Goal: Task Accomplishment & Management: Use online tool/utility

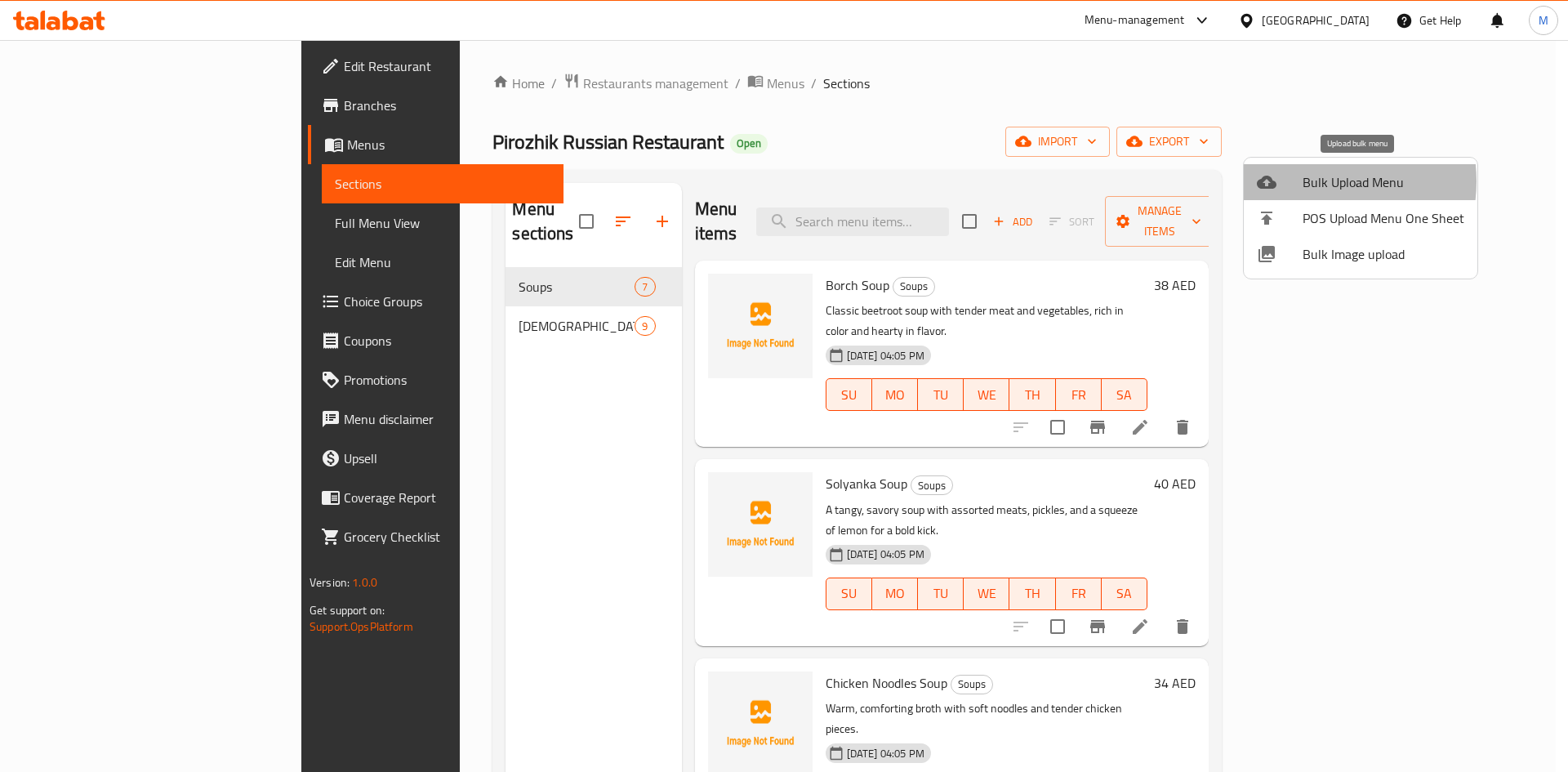
click at [1313, 181] on span "Bulk Upload Menu" at bounding box center [1383, 182] width 161 height 20
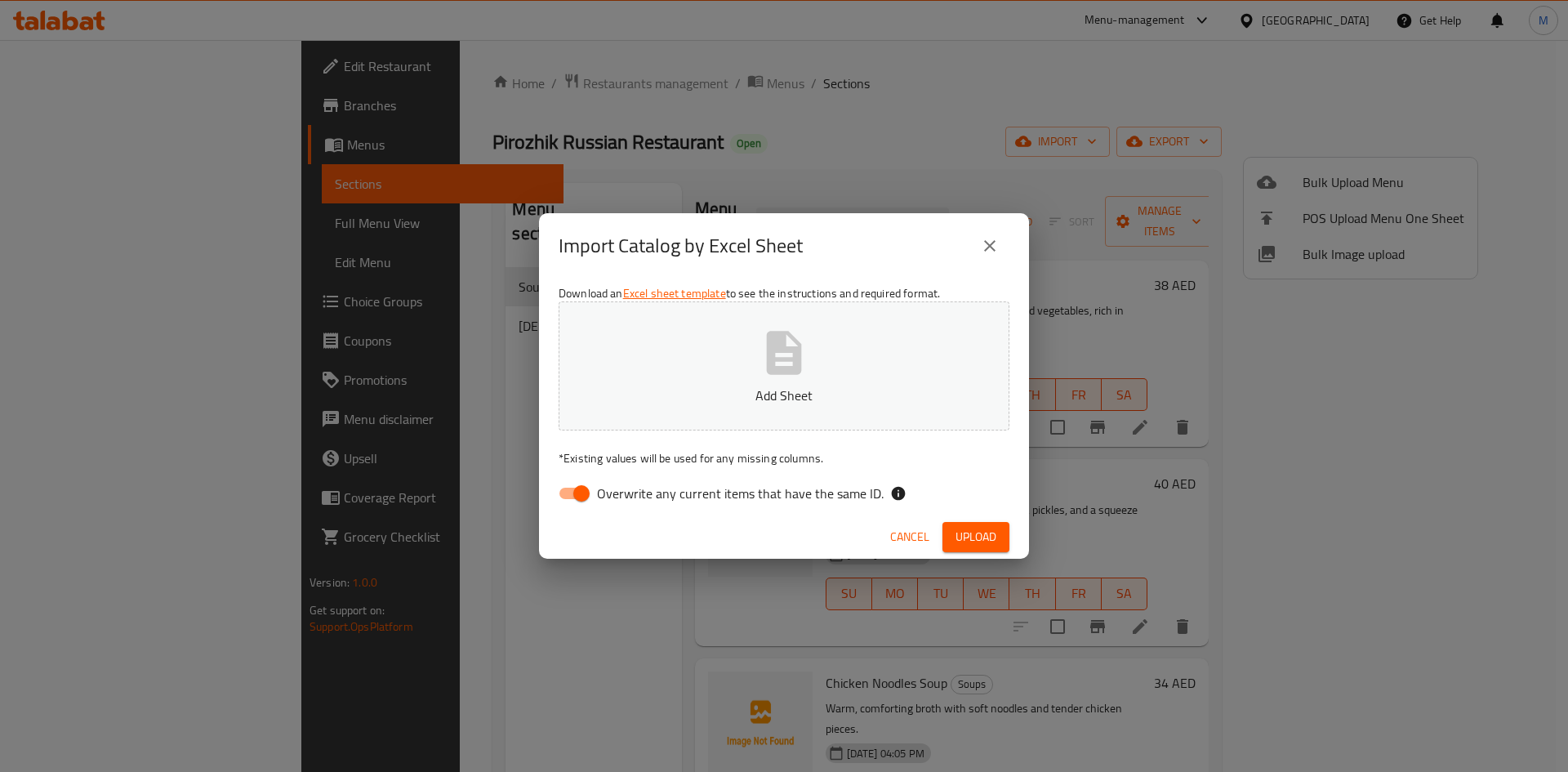
click at [837, 337] on button "Add Sheet" at bounding box center [784, 366] width 451 height 129
click at [765, 490] on span "Overwrite any current items that have the same ID." at bounding box center [740, 493] width 286 height 20
click at [628, 490] on input "Overwrite any current items that have the same ID." at bounding box center [581, 493] width 93 height 31
checkbox input "false"
click at [972, 519] on div "Cancel Upload" at bounding box center [784, 537] width 490 height 44
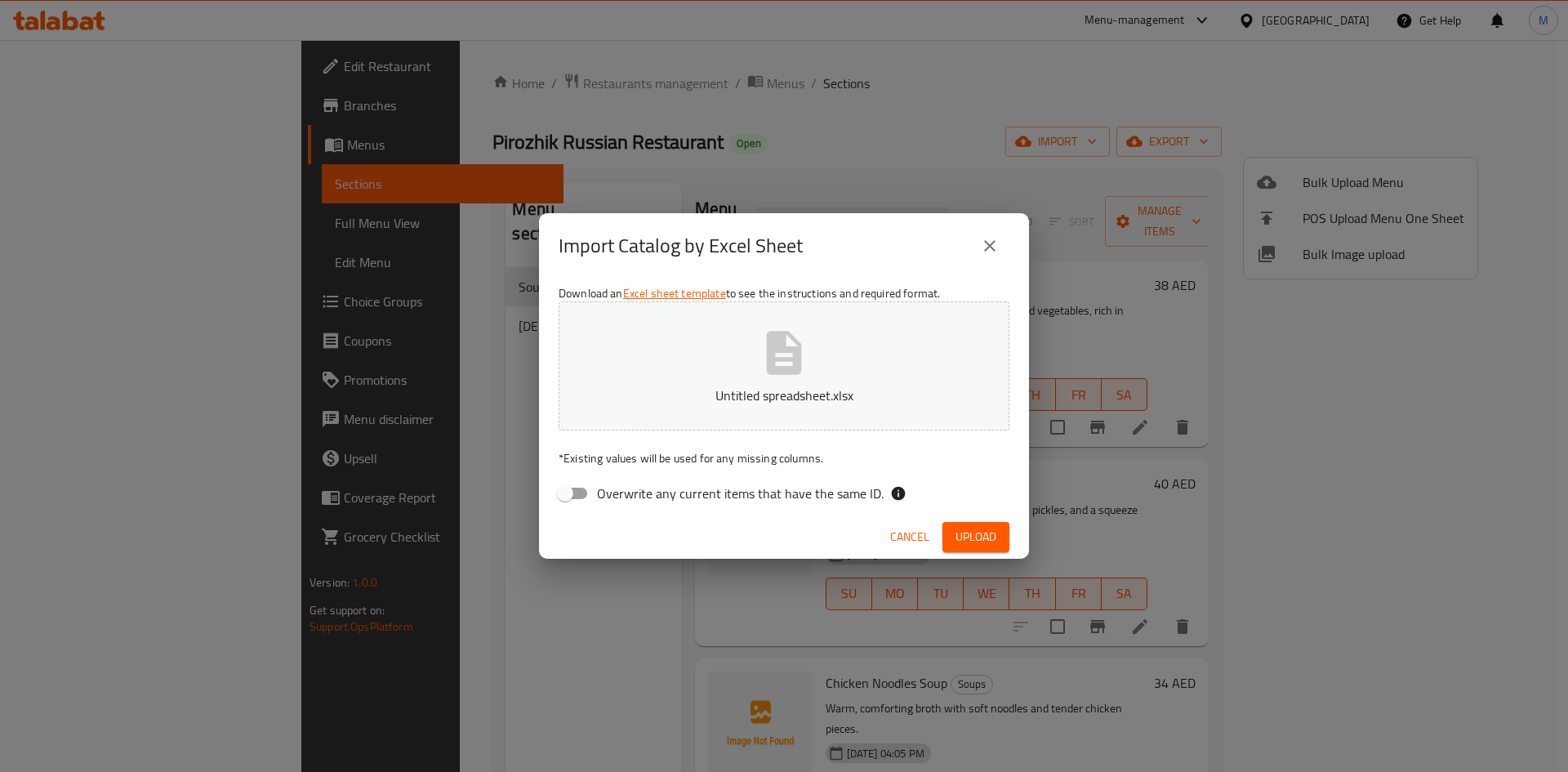
click at [978, 535] on span "Upload" at bounding box center [976, 537] width 41 height 21
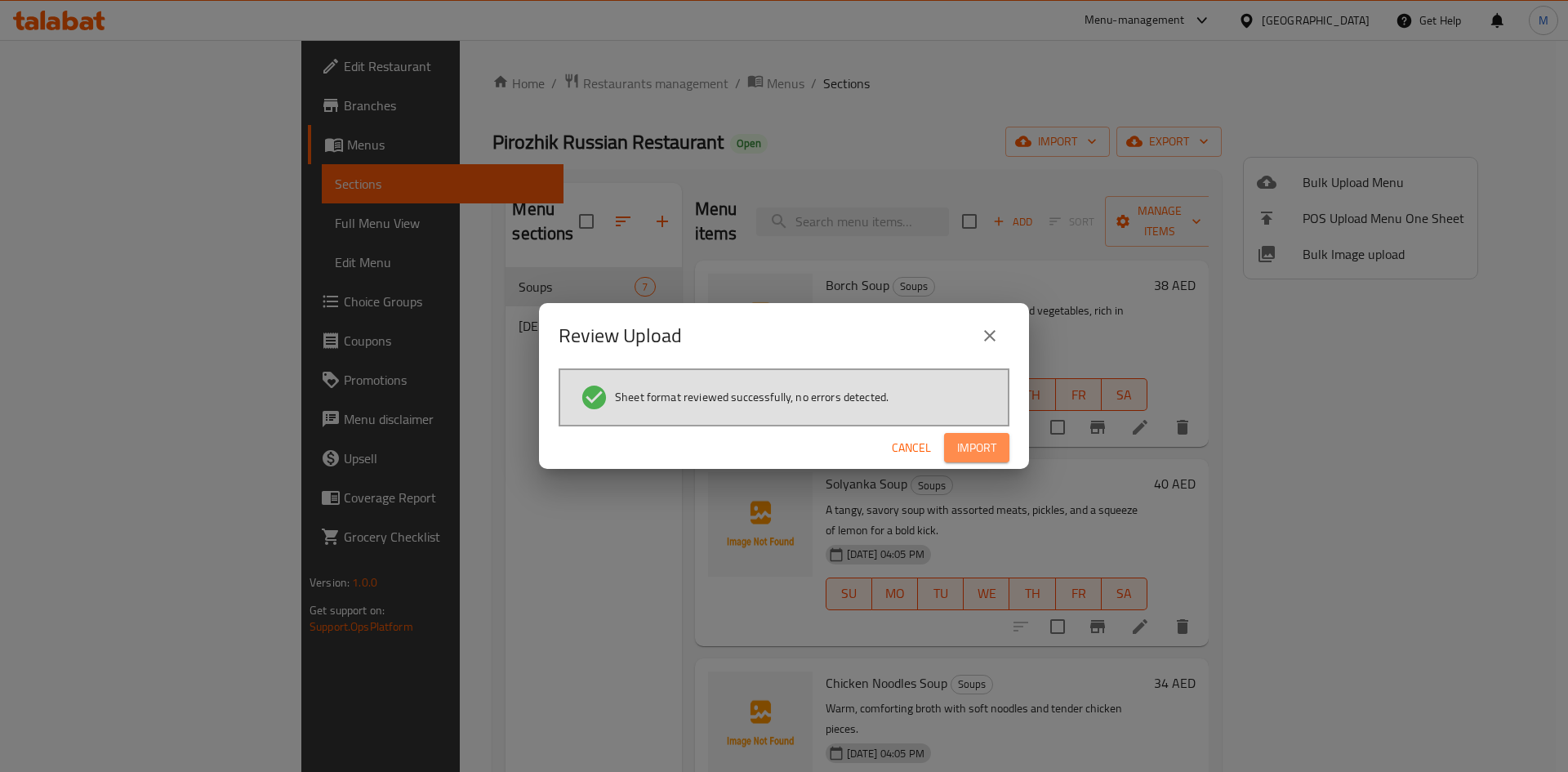
click at [984, 463] on button "Import" at bounding box center [977, 447] width 65 height 30
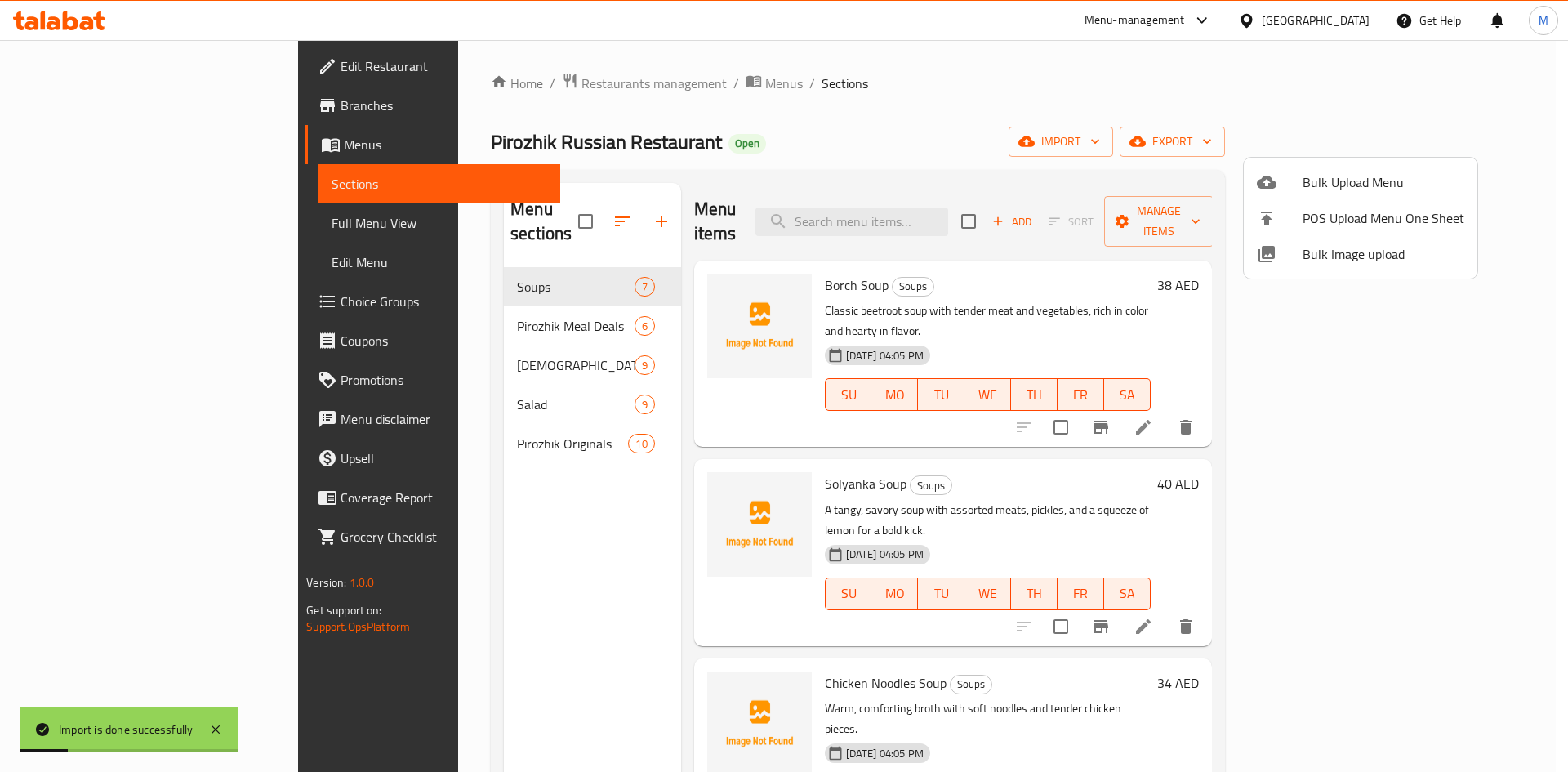
click at [134, 229] on div at bounding box center [784, 386] width 1568 height 772
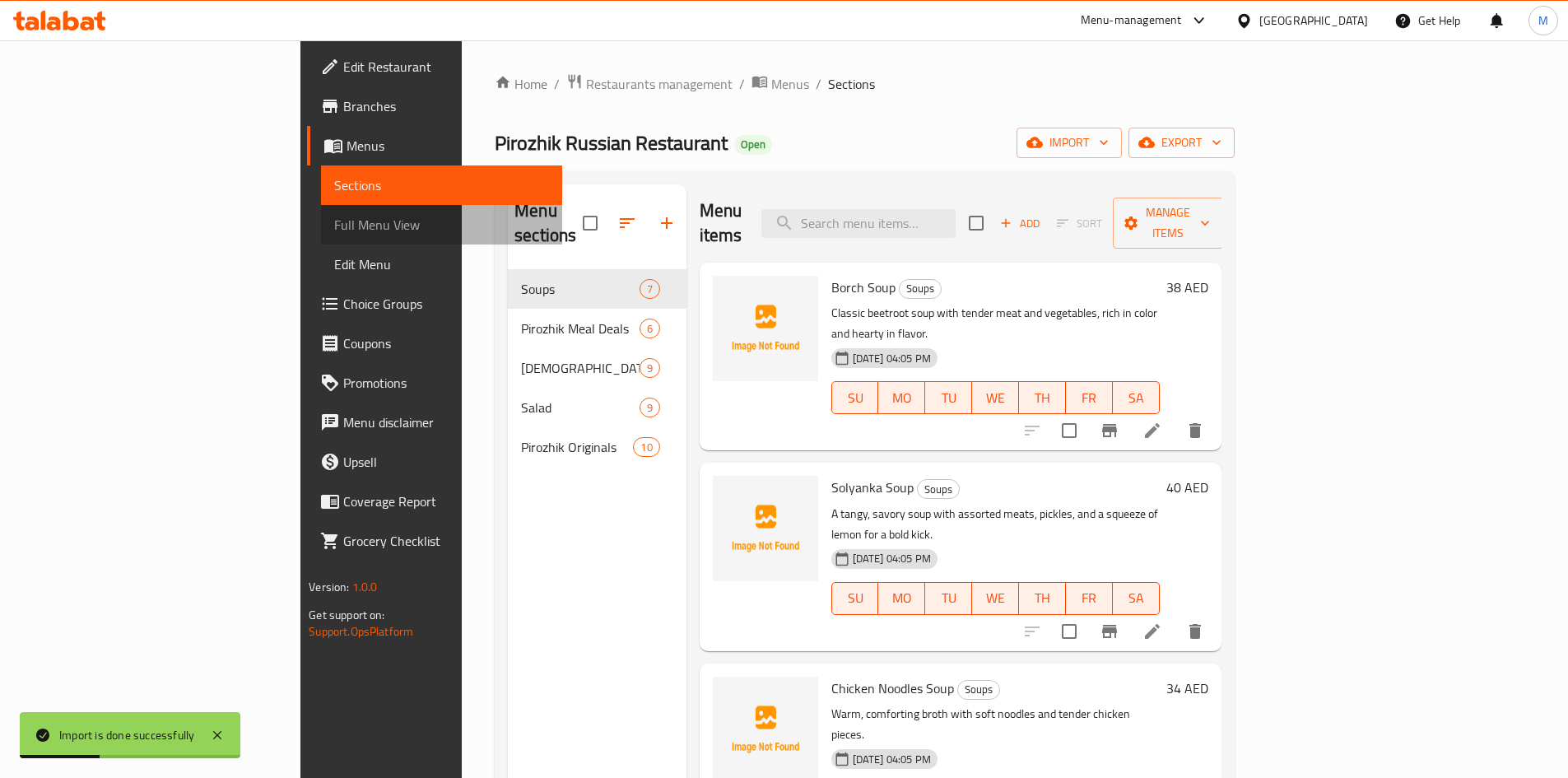
click at [334, 231] on span "Full Menu View" at bounding box center [441, 224] width 215 height 20
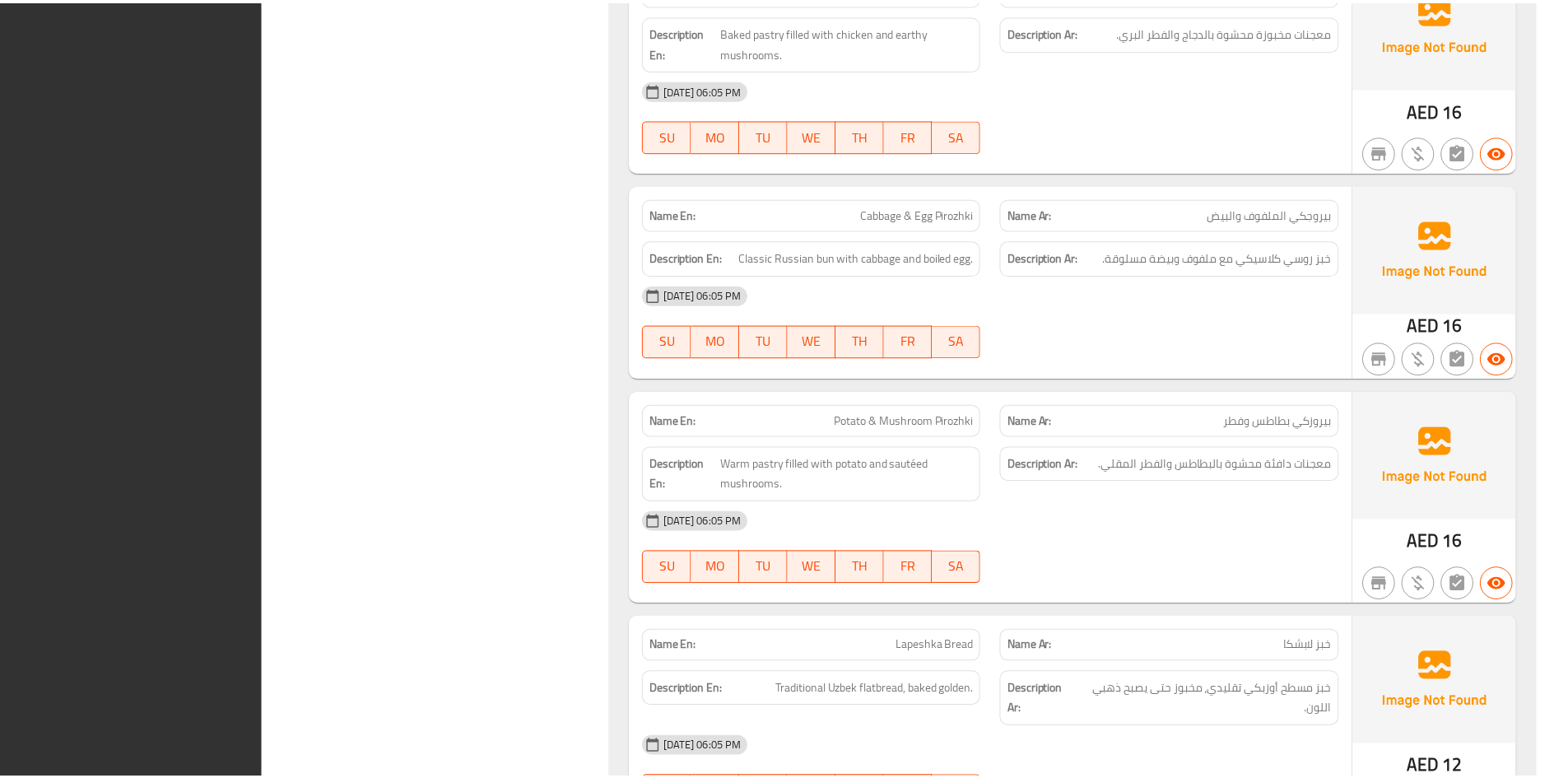
scroll to position [8843, 0]
